Goal: Task Accomplishment & Management: Use online tool/utility

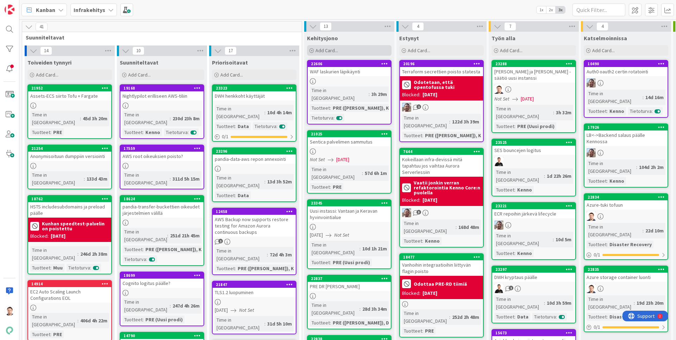
click at [327, 52] on span "Add Card..." at bounding box center [327, 50] width 23 height 6
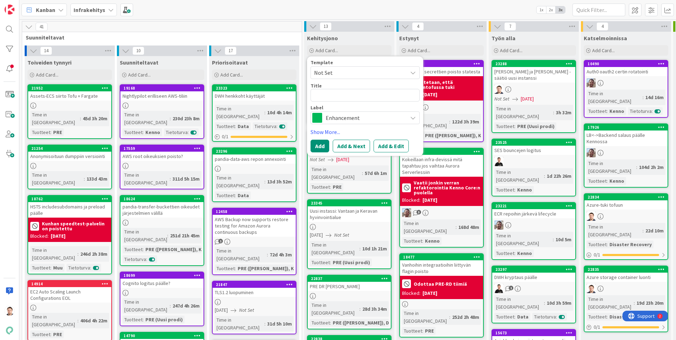
click at [339, 93] on textarea at bounding box center [365, 95] width 109 height 13
type textarea "x"
type textarea "r"
type textarea "x"
type textarea "rs"
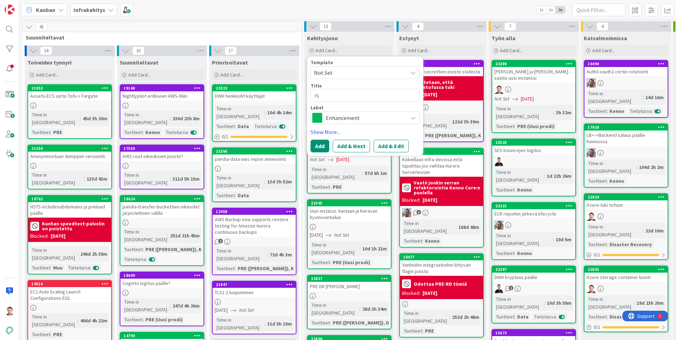
type textarea "x"
type textarea "rsa"
type textarea "x"
type textarea "rsa."
type textarea "x"
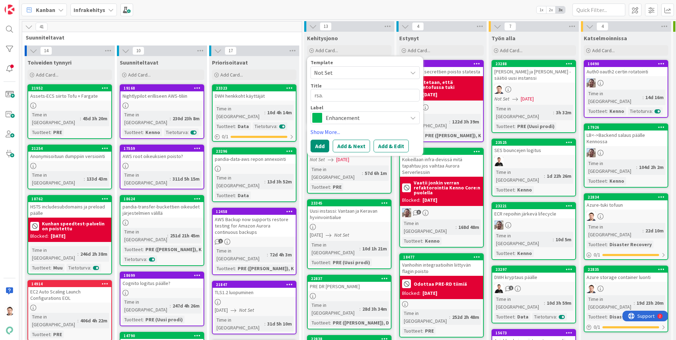
type textarea "rsa.f"
type textarea "x"
type textarea "[DOMAIN_NAME]"
type textarea "x"
type textarea "[DOMAIN_NAME]"
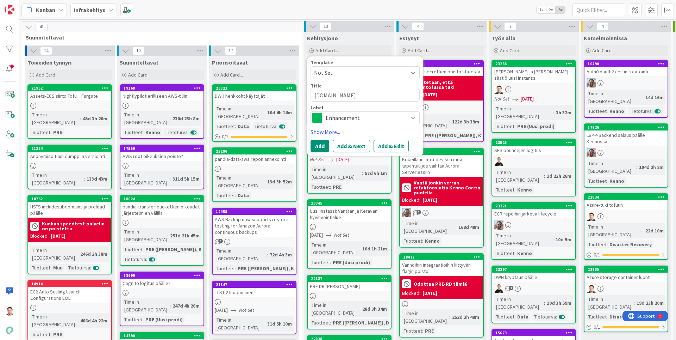
type textarea "x"
type textarea "[DOMAIN_NAME] d"
type textarea "x"
type textarea "[DOMAIN_NAME] do"
type textarea "x"
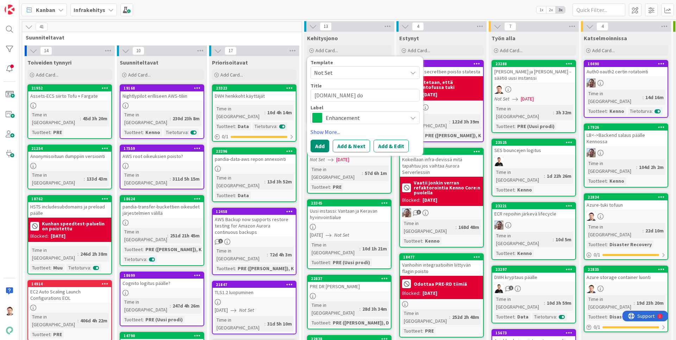
type textarea "[DOMAIN_NAME] dom"
type textarea "x"
type textarea "[DOMAIN_NAME] doma"
type textarea "x"
type textarea "[DOMAIN_NAME] domai"
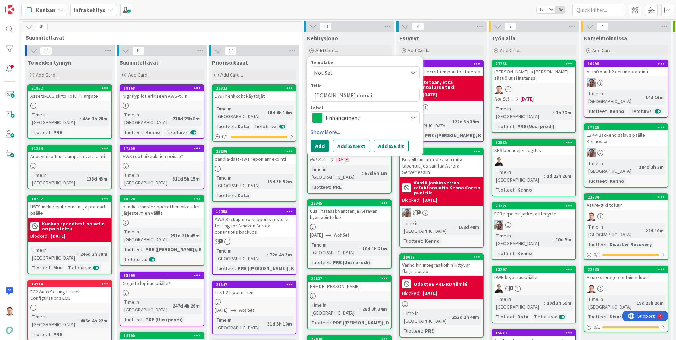
type textarea "x"
type textarea "[DOMAIN_NAME] domain"
type textarea "x"
type textarea "[DOMAIN_NAME] domain"
type textarea "x"
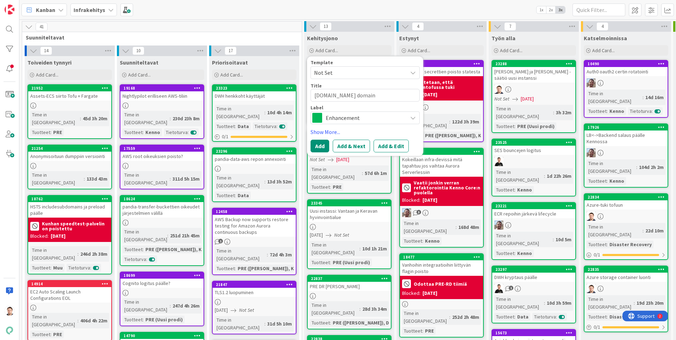
type textarea "[DOMAIN_NAME] domain k"
type textarea "x"
type textarea "[DOMAIN_NAME] domain ke"
type textarea "x"
type textarea "[DOMAIN_NAME] domain ken"
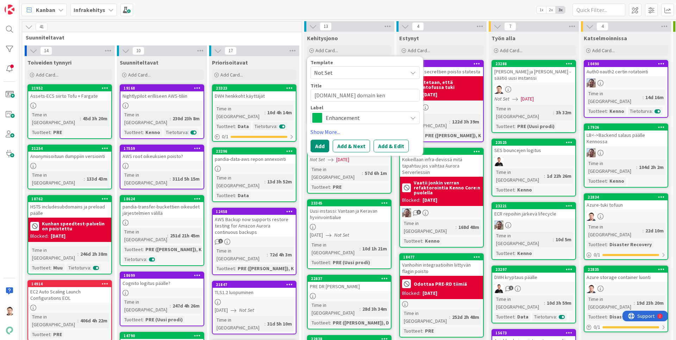
type textarea "x"
type textarea "[DOMAIN_NAME] domain kenn"
type textarea "x"
type textarea "[DOMAIN_NAME] domain kenno"
type textarea "x"
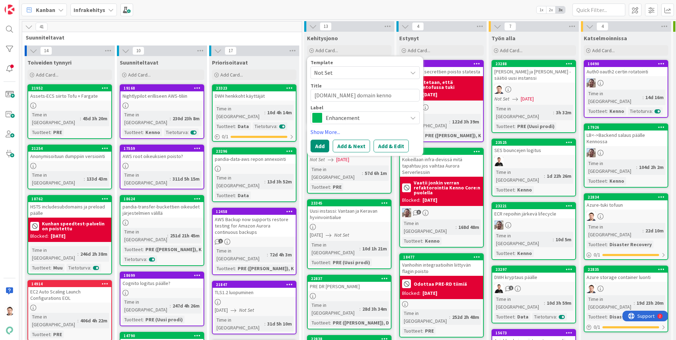
type textarea "[DOMAIN_NAME] domain kennon"
type textarea "x"
type textarea "[DOMAIN_NAME] domain kenno"
type textarea "x"
type textarea "[DOMAIN_NAME] domain kenn"
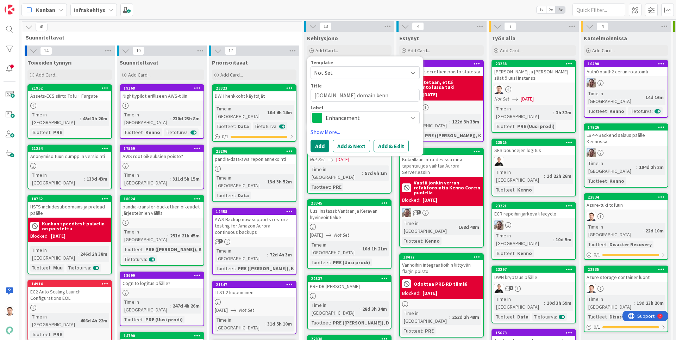
type textarea "x"
type textarea "[DOMAIN_NAME] domain ken"
type textarea "x"
type textarea "[DOMAIN_NAME] domain ke"
type textarea "x"
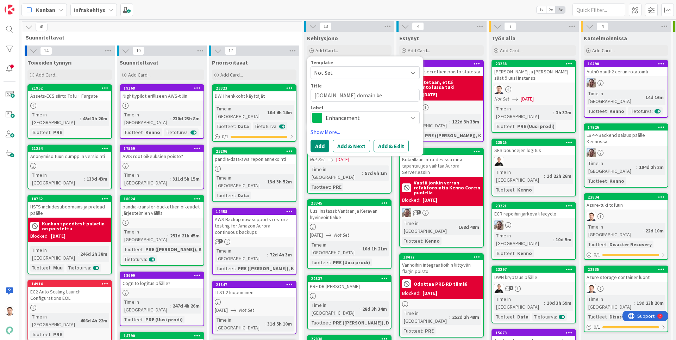
type textarea "[DOMAIN_NAME] domain k"
type textarea "x"
type textarea "[DOMAIN_NAME] domain"
type textarea "x"
type textarea "[DOMAIN_NAME] domain K"
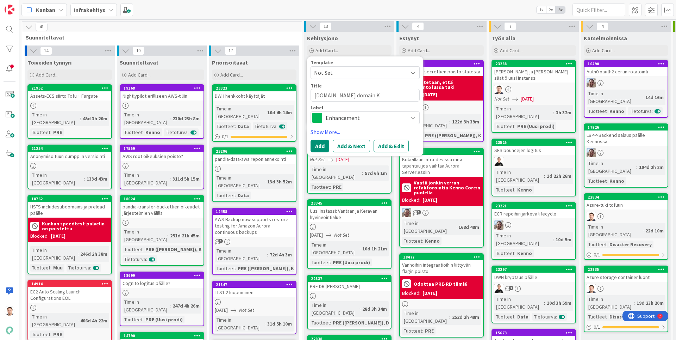
type textarea "x"
type textarea "[DOMAIN_NAME] domain Ke"
type textarea "x"
type textarea "[DOMAIN_NAME] domain [PERSON_NAME]"
type textarea "x"
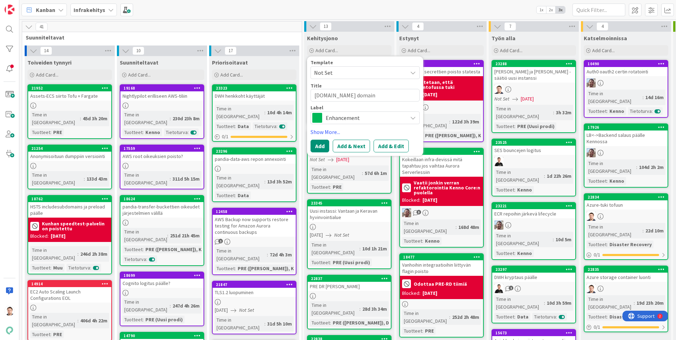
type textarea "[DOMAIN_NAME] domain Kenn"
type textarea "x"
type textarea "[DOMAIN_NAME] domain Kenno"
type textarea "x"
type textarea "[DOMAIN_NAME] domain Kennon"
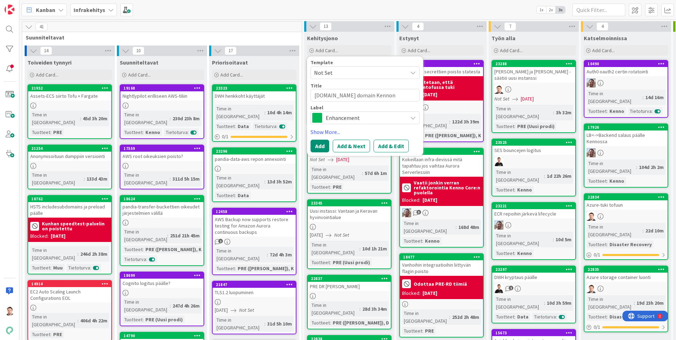
type textarea "x"
type textarea "[DOMAIN_NAME] domain Kennon"
type textarea "x"
type textarea "[DOMAIN_NAME] domain Kennon t"
type textarea "x"
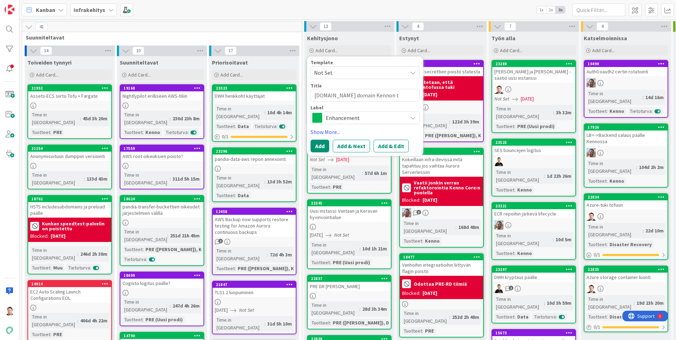
type textarea "[DOMAIN_NAME] domain Kennon tu"
type textarea "x"
type textarea "[DOMAIN_NAME] domain Kennon tuo"
type textarea "x"
type textarea "[DOMAIN_NAME] domain Kennon tuot"
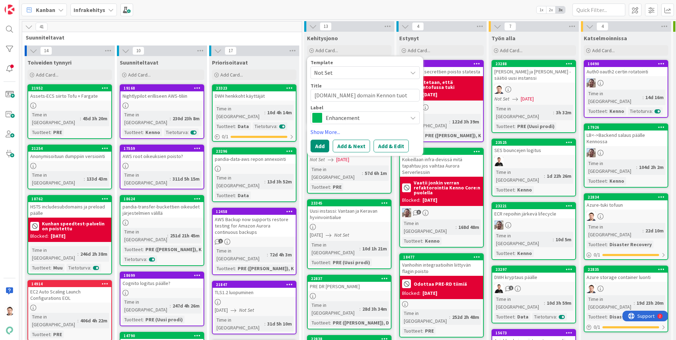
type textarea "x"
type textarea "[DOMAIN_NAME] domain Kennon tuota"
type textarea "x"
type textarea "[DOMAIN_NAME] domain [PERSON_NAME]"
type textarea "x"
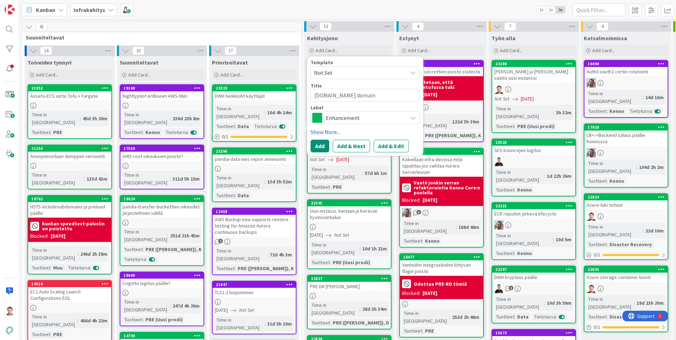
type textarea "[DOMAIN_NAME] domain Kennon tuotant"
type textarea "x"
type textarea "[DOMAIN_NAME] domain Kennon tuotanto"
type textarea "x"
type textarea "[DOMAIN_NAME] domain Kennon tuotanto-"
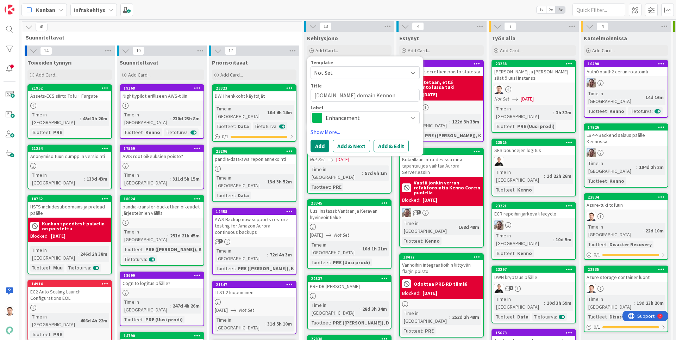
type textarea "x"
type textarea "[DOMAIN_NAME] domain Kennon tuotanto-s"
type textarea "x"
type textarea "[DOMAIN_NAME] domain Kennon tuotanto-"
type textarea "x"
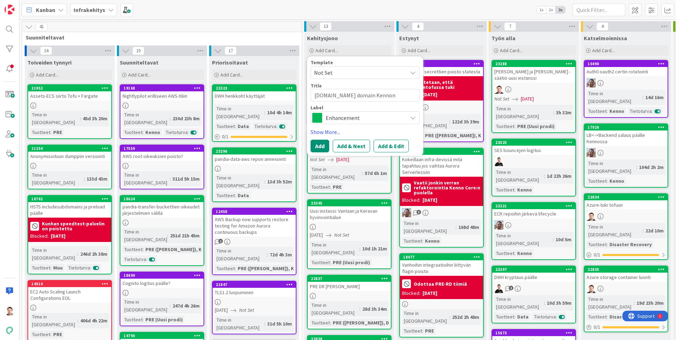
type textarea "[DOMAIN_NAME] domain Kennon tuotanto-S"
type textarea "x"
type textarea "[DOMAIN_NAME] domain Kennon tuotanto-SE"
type textarea "x"
type textarea "[DOMAIN_NAME] domain Kennon tuotanto-SES"
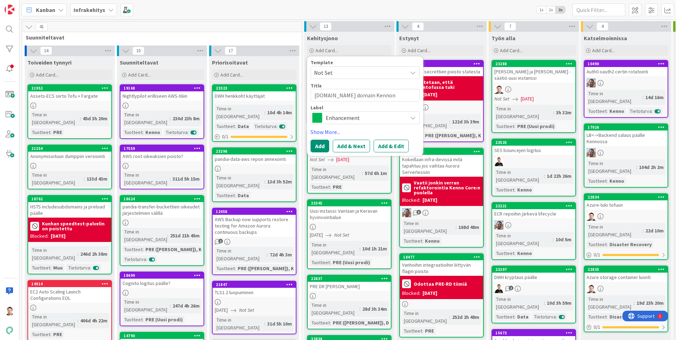
type textarea "x"
type textarea "[DOMAIN_NAME] domain Kennon tuotanto-SES:"
type textarea "x"
type textarea "[DOMAIN_NAME] domain Kennon tuotanto-SES:i"
type textarea "x"
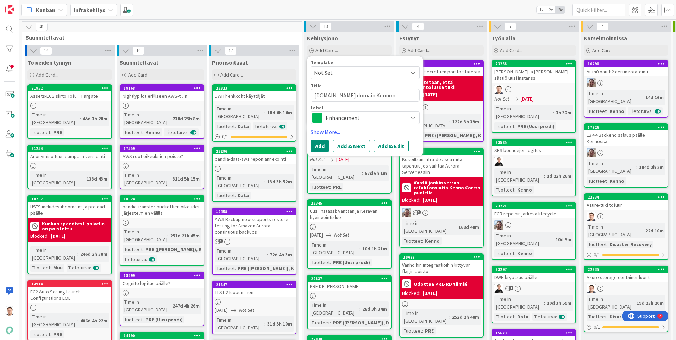
type textarea "[DOMAIN_NAME] domain Kennon tuotanto-SES:ii"
type textarea "x"
type textarea "[DOMAIN_NAME] domain Kennon tuotanto-SES:iin"
click at [323, 146] on button "Add" at bounding box center [320, 146] width 19 height 13
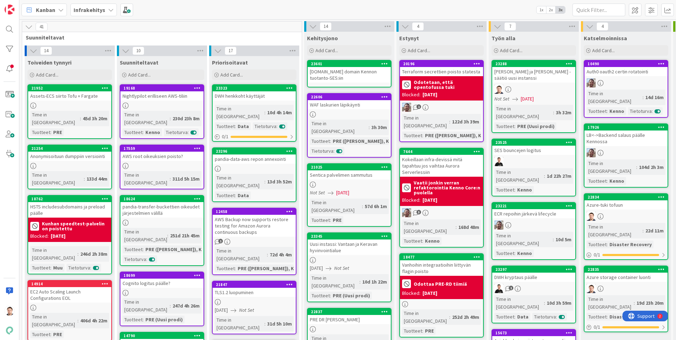
click at [351, 72] on div "[DOMAIN_NAME] domain Kennon tuotanto-SES:iin" at bounding box center [349, 75] width 83 height 16
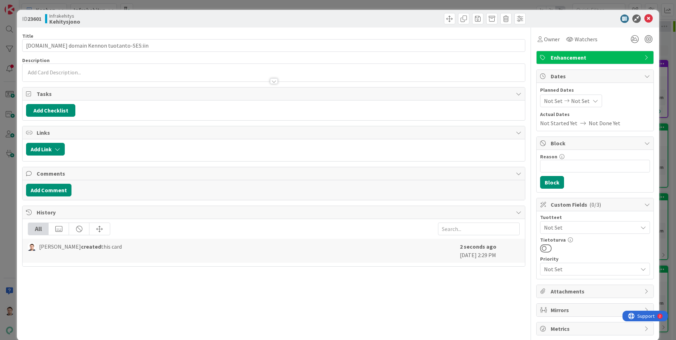
click at [566, 229] on span "Not Set" at bounding box center [591, 227] width 94 height 8
click at [568, 268] on link "Kenno" at bounding box center [594, 269] width 112 height 13
click at [449, 299] on div "Title 37 / 128 [DOMAIN_NAME] domain Kennon tuotanto-SES:iin Description [PERSON…" at bounding box center [273, 181] width 503 height 308
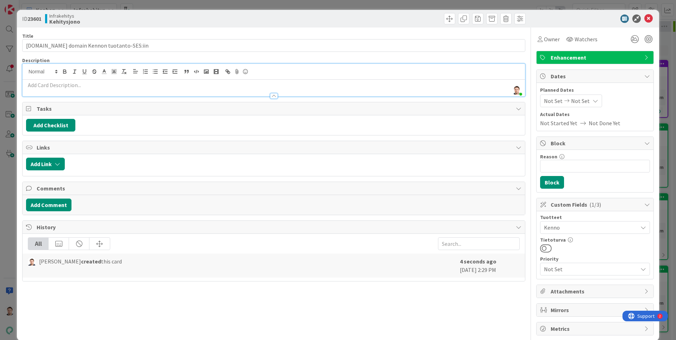
click at [83, 80] on div at bounding box center [274, 88] width 503 height 17
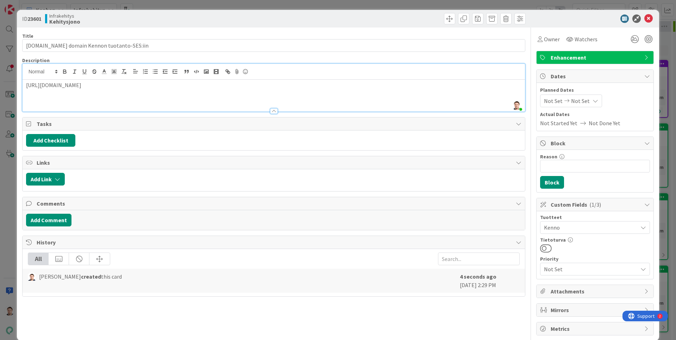
click at [224, 97] on div "[URL][DOMAIN_NAME]" at bounding box center [274, 96] width 503 height 32
click at [651, 19] on icon at bounding box center [649, 18] width 8 height 8
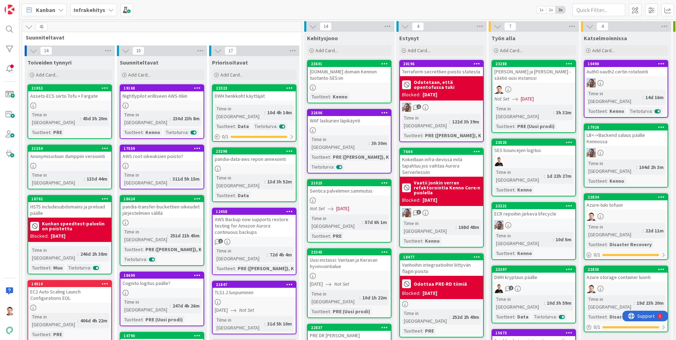
click at [362, 85] on div at bounding box center [349, 88] width 83 height 6
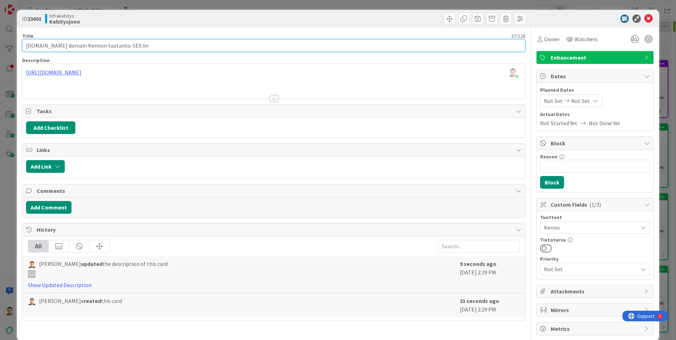
click at [136, 46] on input "[DOMAIN_NAME] domain Kennon tuotanto-SES:iin" at bounding box center [273, 45] width 503 height 13
type input "[DOMAIN_NAME] domain Kennon tuotanto-SES:iin (sähköpostin lähetys)"
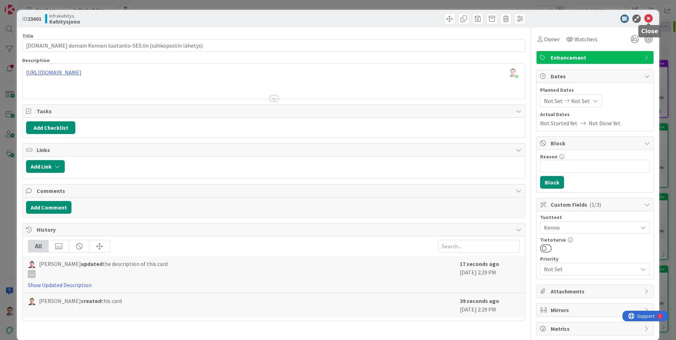
click at [649, 18] on icon at bounding box center [649, 18] width 8 height 8
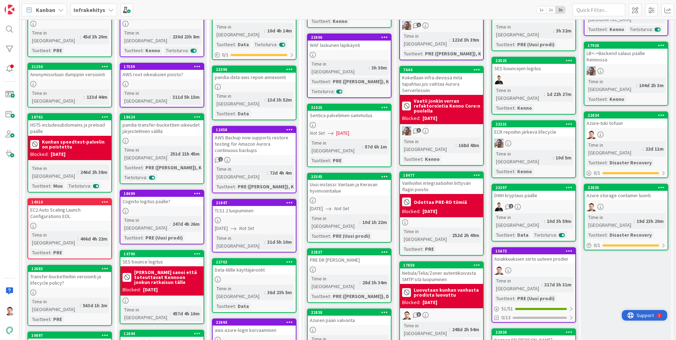
scroll to position [44, 0]
